Goal: Task Accomplishment & Management: Complete application form

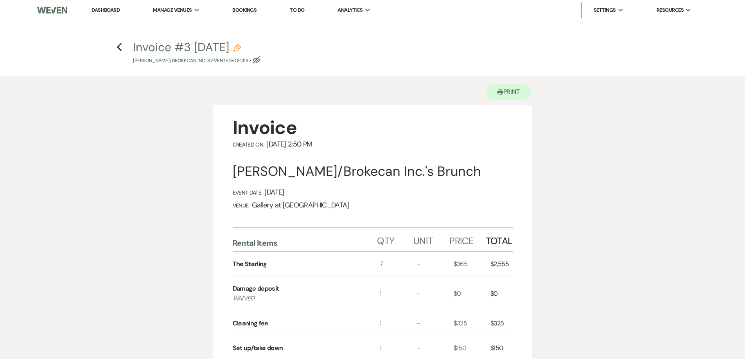
click at [106, 10] on link "Dashboard" at bounding box center [106, 10] width 28 height 7
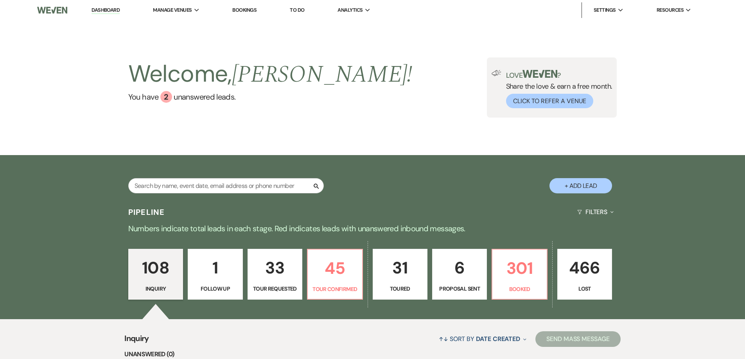
click at [565, 184] on button "+ Add Lead" at bounding box center [580, 185] width 63 height 15
select select "733"
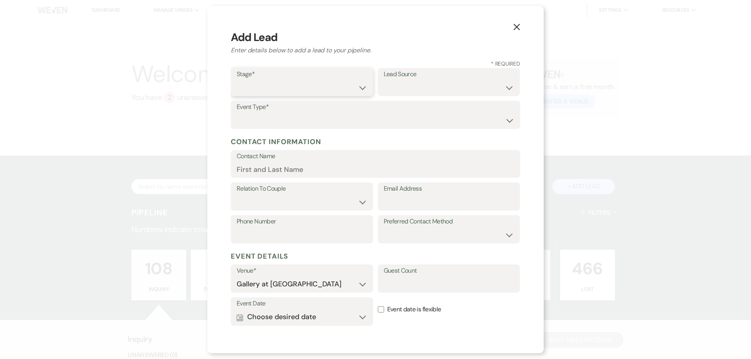
click at [264, 86] on select "Inquiry Follow Up Tour Requested Tour Confirmed Toured Proposal Sent Booked Lost" at bounding box center [302, 87] width 131 height 15
select select "5"
click at [237, 80] on select "Inquiry Follow Up Tour Requested Tour Confirmed Toured Proposal Sent Booked Lost" at bounding box center [302, 87] width 131 height 15
click at [399, 88] on select "Weven Venue Website Instagram Facebook Pinterest Google The Knot Wedding Wire H…" at bounding box center [449, 87] width 131 height 15
select select "6"
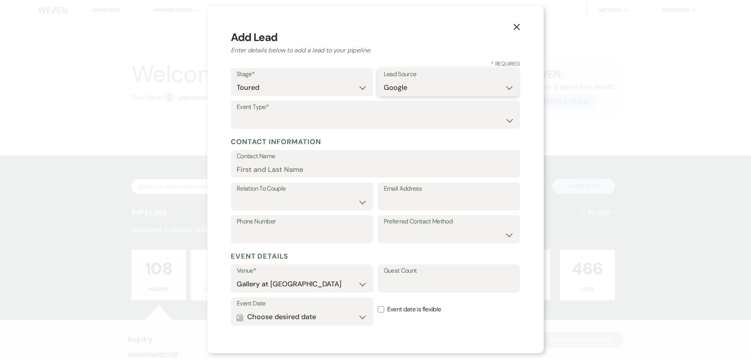
click at [384, 80] on select "Weven Venue Website Instagram Facebook Pinterest Google The Knot Wedding Wire H…" at bounding box center [449, 87] width 131 height 15
click at [341, 115] on select "Wedding Anniversary Party Baby Shower Bachelorette / Bachelor Party Birthday Pa…" at bounding box center [376, 120] width 278 height 15
select select "13"
click at [421, 119] on input "Other Type*" at bounding box center [449, 120] width 131 height 15
type input "Party"
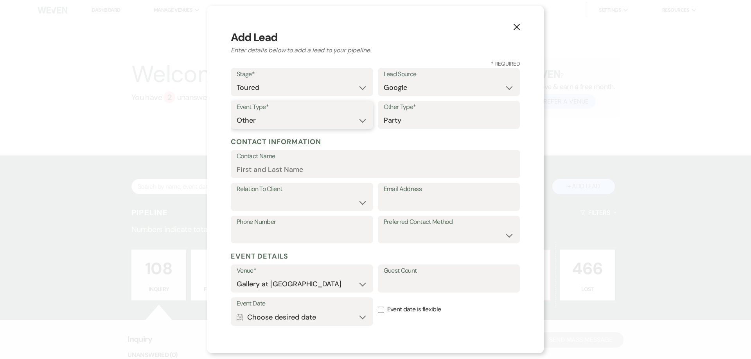
click at [309, 126] on select "Wedding Anniversary Party Baby Shower Bachelorette / Bachelor Party Birthday Pa…" at bounding box center [302, 120] width 131 height 15
select select "4"
click at [299, 170] on input "Contact Name" at bounding box center [376, 169] width 278 height 15
paste input "Tour-[PERSON_NAME] [PHONE_NUMBER] [EMAIL_ADDRESS][DOMAIN_NAME] [DATE]"
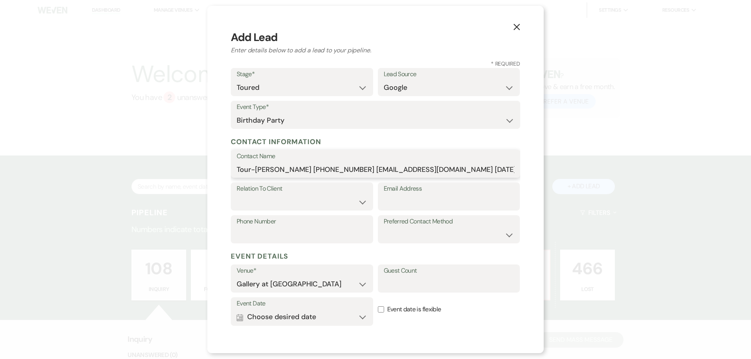
drag, startPoint x: 257, startPoint y: 170, endPoint x: 235, endPoint y: 172, distance: 21.5
click at [235, 172] on div "Contact Name Tour-[PERSON_NAME] [PHONE_NUMBER] [EMAIL_ADDRESS][DOMAIN_NAME] [DA…" at bounding box center [375, 164] width 289 height 28
click at [339, 320] on button "Calendar Choose desired date Expand" at bounding box center [302, 318] width 131 height 16
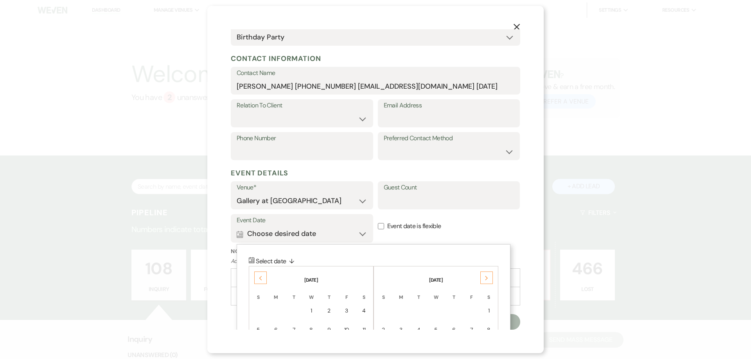
click at [484, 274] on div "Next" at bounding box center [486, 278] width 13 height 13
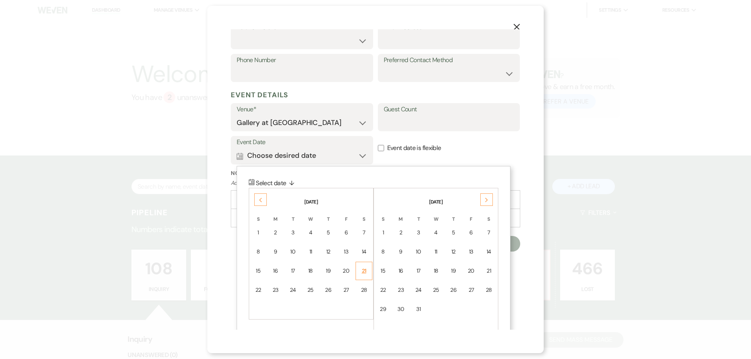
click at [363, 277] on td "21" at bounding box center [363, 271] width 17 height 18
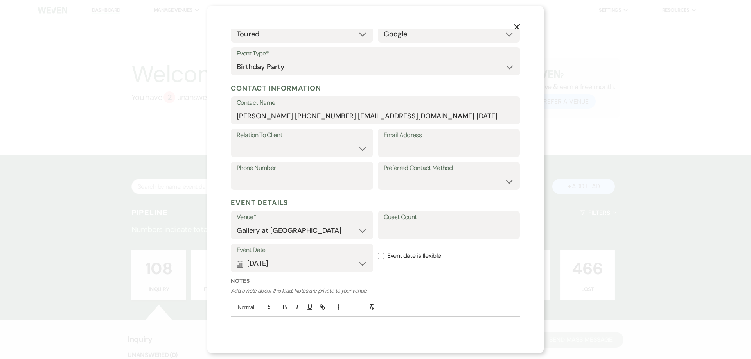
scroll to position [0, 0]
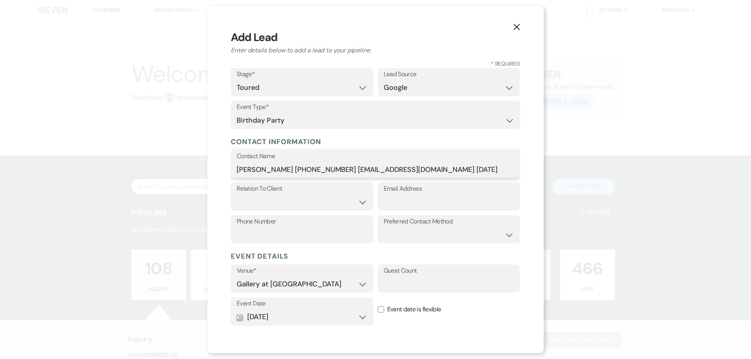
drag, startPoint x: 461, startPoint y: 170, endPoint x: 416, endPoint y: 174, distance: 45.1
click at [416, 174] on input "[PERSON_NAME] [PHONE_NUMBER] [EMAIL_ADDRESS][DOMAIN_NAME] [DATE]" at bounding box center [376, 169] width 278 height 15
drag, startPoint x: 417, startPoint y: 171, endPoint x: 338, endPoint y: 172, distance: 79.0
click at [338, 172] on input "[PERSON_NAME] [PHONE_NUMBER] [EMAIL_ADDRESS][DOMAIN_NAME]" at bounding box center [376, 169] width 278 height 15
type input "[PERSON_NAME] [PHONE_NUMBER]"
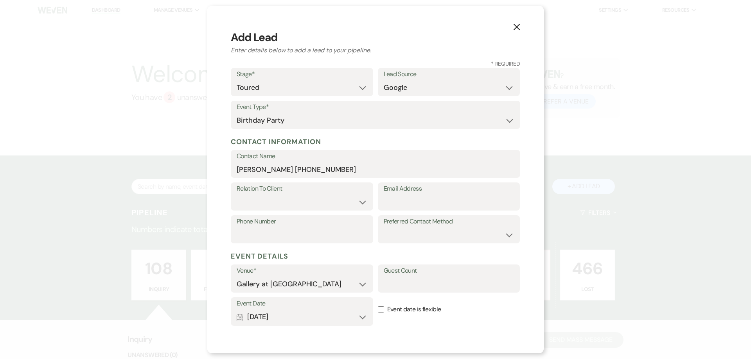
click at [402, 195] on label "Email Address" at bounding box center [449, 188] width 131 height 11
click at [402, 195] on input "Email Address" at bounding box center [449, 202] width 131 height 15
paste input "[EMAIL_ADDRESS][DOMAIN_NAME]"
type input "[EMAIL_ADDRESS][DOMAIN_NAME]"
drag, startPoint x: 345, startPoint y: 170, endPoint x: 285, endPoint y: 175, distance: 60.8
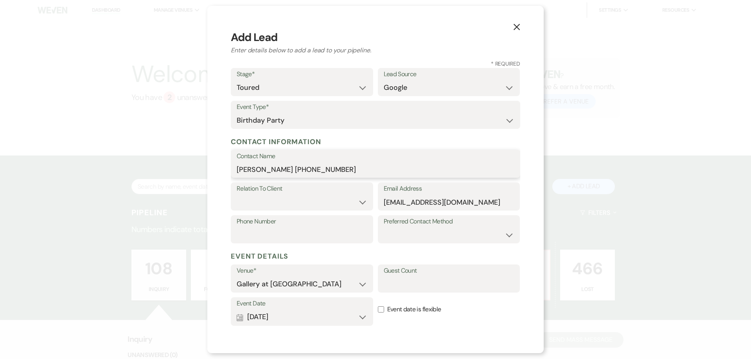
click at [285, 175] on input "[PERSON_NAME] [PHONE_NUMBER]" at bounding box center [376, 169] width 278 height 15
type input "[PERSON_NAME]"
click at [294, 234] on input "Phone Number" at bounding box center [302, 235] width 131 height 15
paste input "[PHONE_NUMBER]"
type input "[PHONE_NUMBER]"
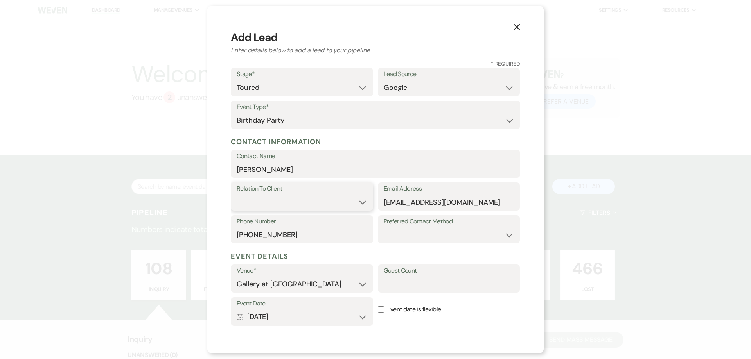
click at [308, 199] on select "Client Event Planner Parent of Client Family Member Friend Other" at bounding box center [302, 202] width 131 height 15
select select "1"
click at [237, 195] on select "Client Event Planner Parent of Client Family Member Friend Other" at bounding box center [302, 202] width 131 height 15
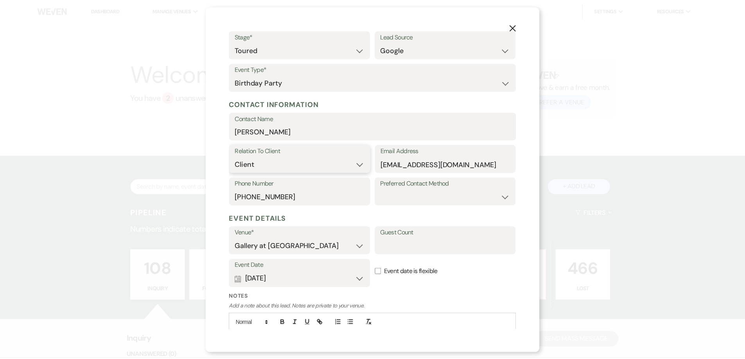
scroll to position [83, 0]
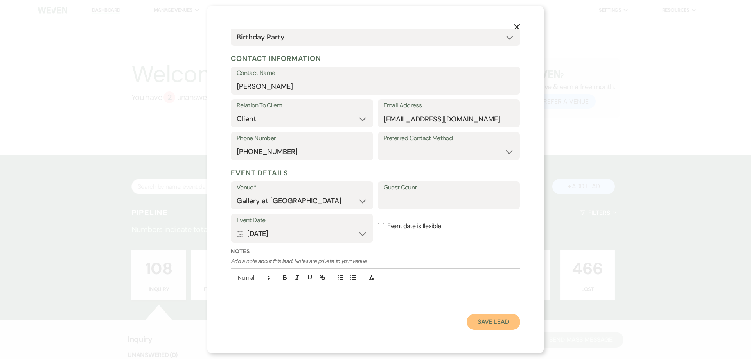
click at [476, 319] on button "Save Lead" at bounding box center [494, 322] width 54 height 16
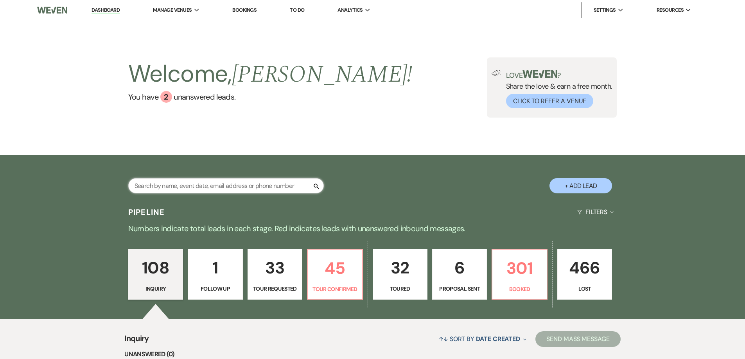
click at [280, 181] on input "text" at bounding box center [226, 185] width 196 height 15
type input "[PERSON_NAME]"
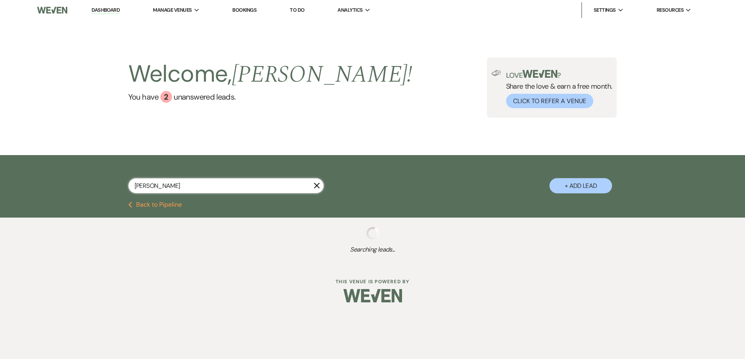
select select "5"
select select "8"
select select "5"
select select "8"
select select "5"
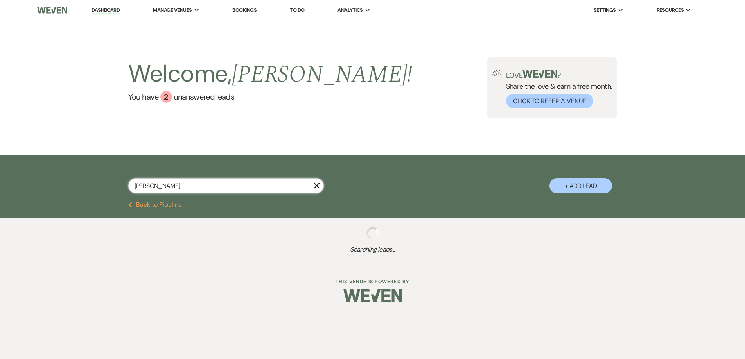
select select "8"
select select "5"
select select "8"
select select "5"
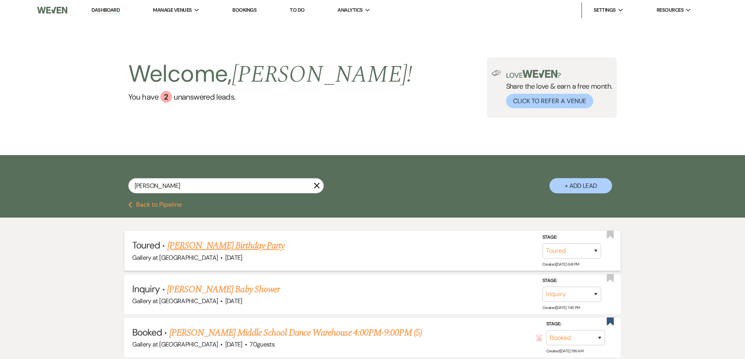
click at [248, 246] on link "[PERSON_NAME] Birthday Party" at bounding box center [225, 246] width 117 height 14
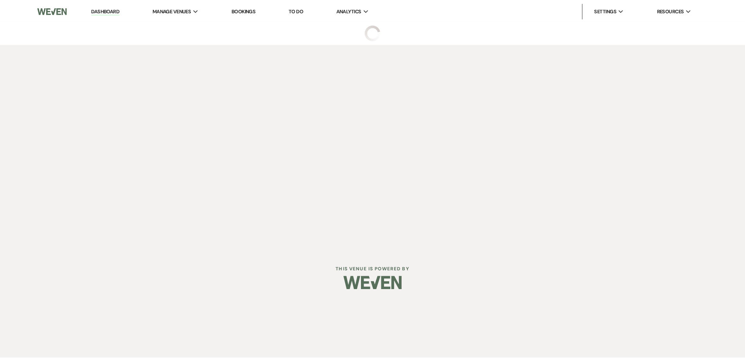
select select "5"
select select "6"
select select "4"
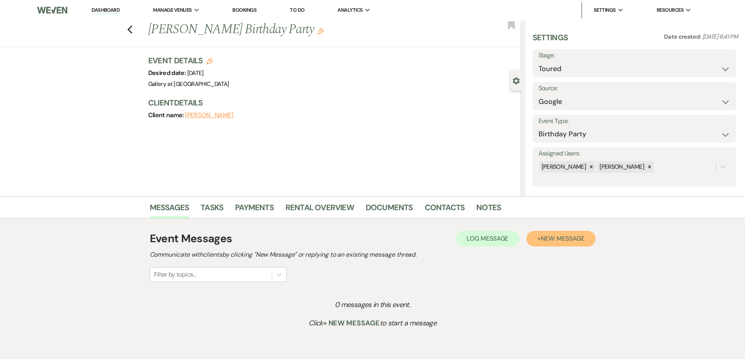
click at [554, 242] on span "New Message" at bounding box center [562, 239] width 43 height 8
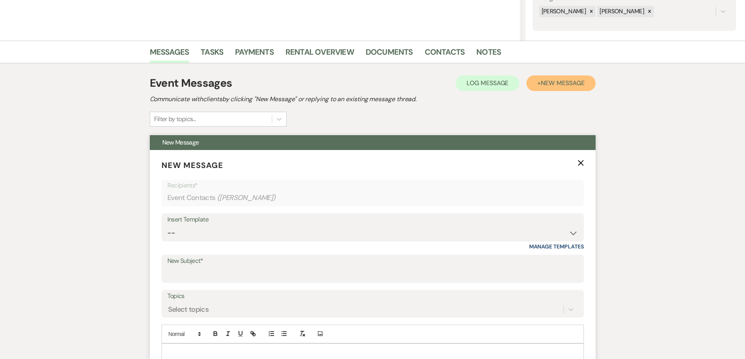
scroll to position [156, 0]
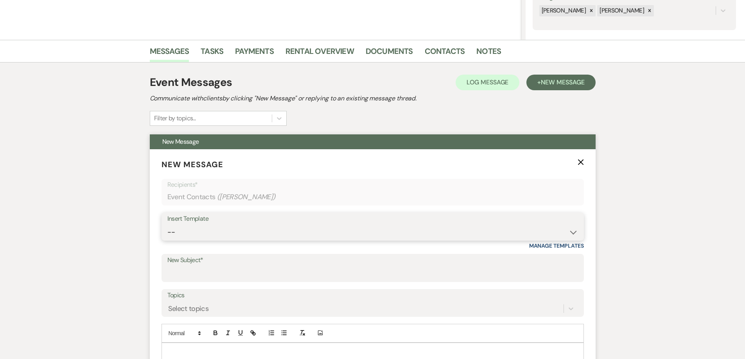
click at [291, 230] on select "-- Initial Inquiry Response-DATE IS AVAILABLE Initial Inquiry Response-DATE NOT…" at bounding box center [372, 232] width 411 height 15
select select "2825"
click at [167, 225] on select "-- Initial Inquiry Response-DATE IS AVAILABLE Initial Inquiry Response-DATE NOT…" at bounding box center [372, 232] width 411 height 15
type input "Booking your event!"
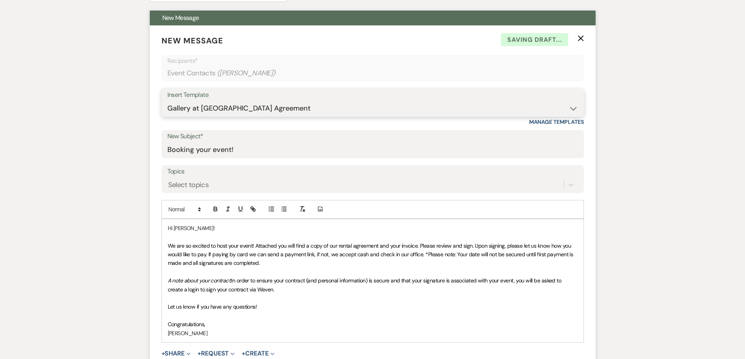
scroll to position [274, 0]
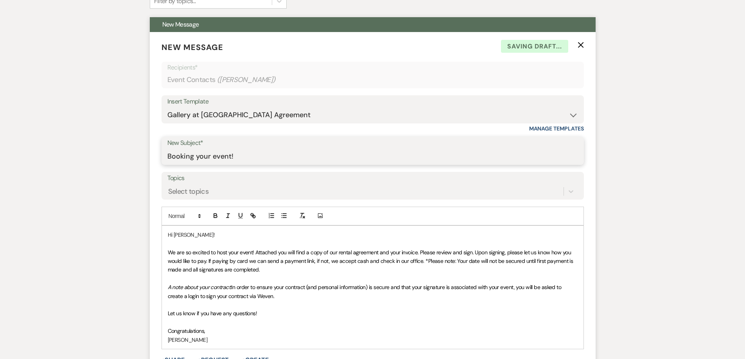
click at [241, 153] on input "Booking your event!" at bounding box center [372, 156] width 411 height 15
click at [272, 116] on select "-- Initial Inquiry Response-DATE IS AVAILABLE Initial Inquiry Response-DATE NOT…" at bounding box center [372, 115] width 411 height 15
select select "2610"
click at [167, 108] on select "-- Initial Inquiry Response-DATE IS AVAILABLE Initial Inquiry Response-DATE NOT…" at bounding box center [372, 115] width 411 height 15
type input "ACTION REQUIRED: Booking your Event!"
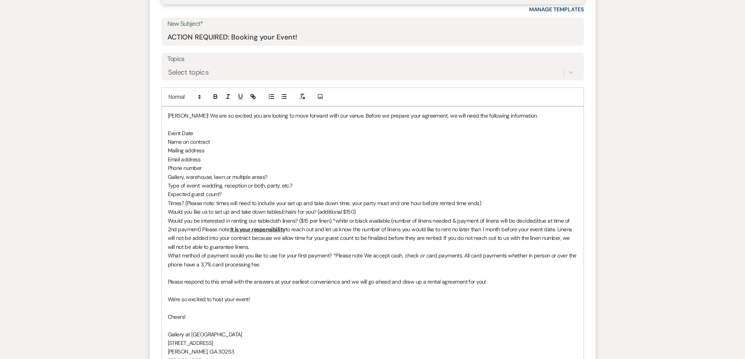
scroll to position [547, 0]
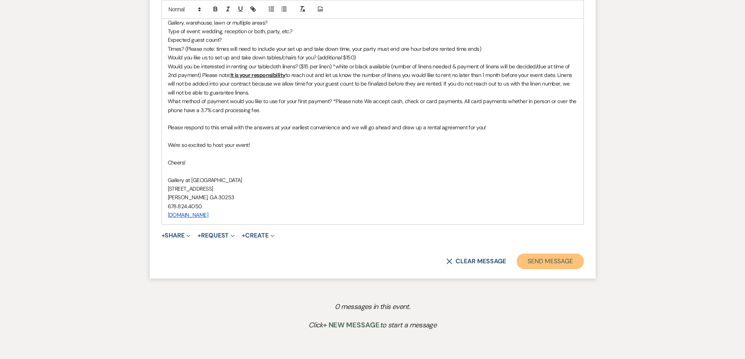
click at [540, 263] on button "Send Message" at bounding box center [550, 262] width 67 height 16
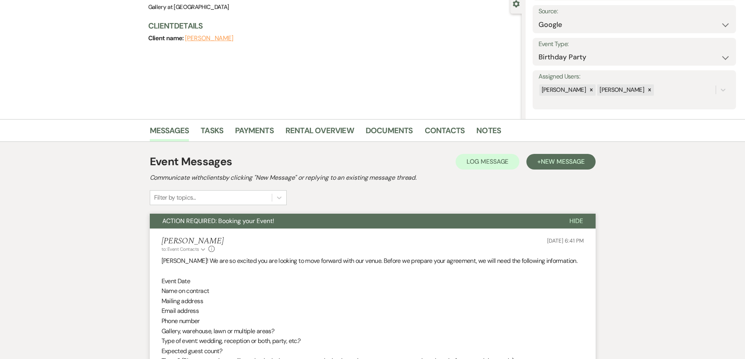
scroll to position [0, 0]
